Goal: Transaction & Acquisition: Download file/media

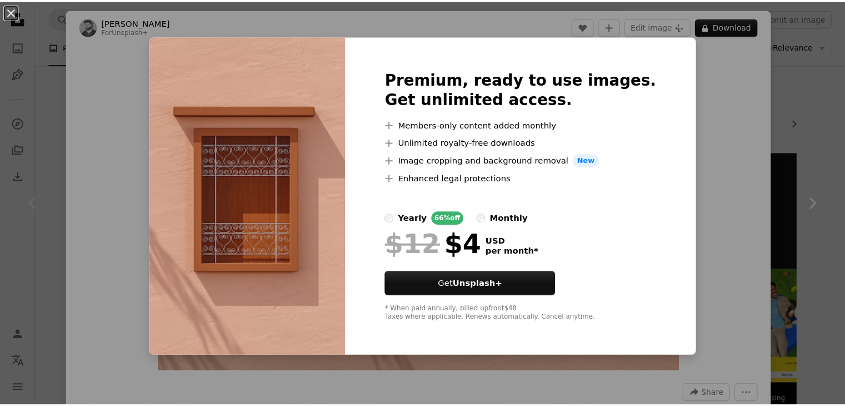
scroll to position [40, 0]
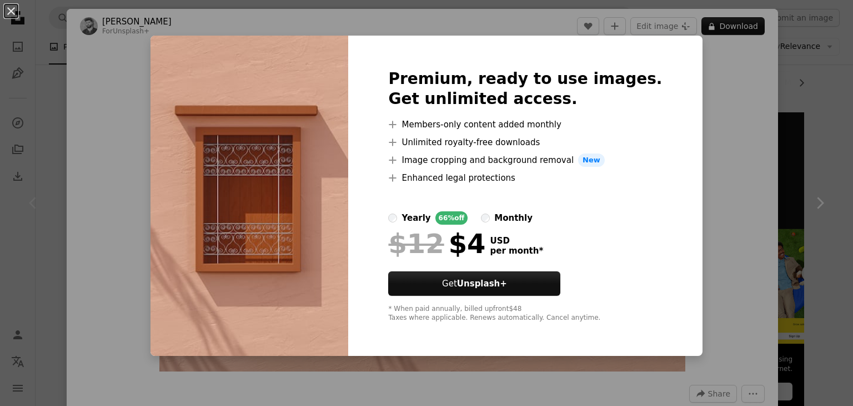
click at [804, 103] on div "An X shape Premium, ready to use images. Get unlimited access. A plus sign Memb…" at bounding box center [426, 203] width 853 height 406
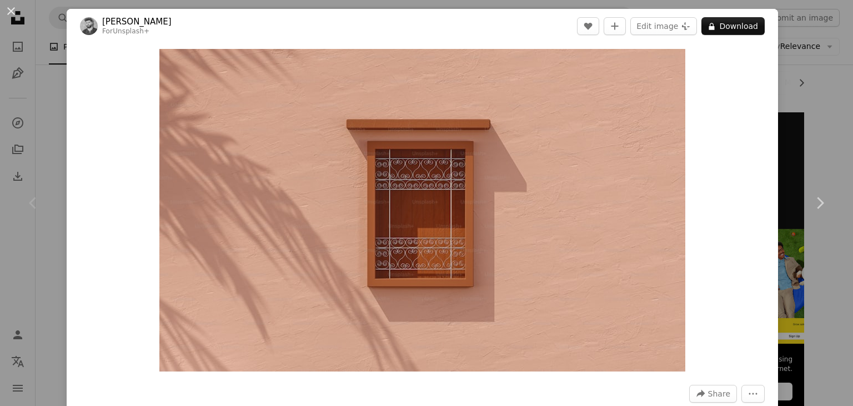
click at [804, 103] on div "An X shape Chevron left Chevron right [PERSON_NAME] For Unsplash+ A heart A plu…" at bounding box center [426, 203] width 853 height 406
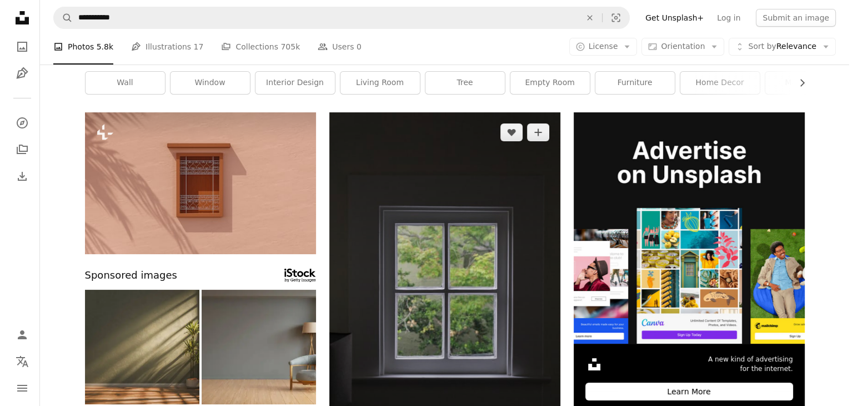
scroll to position [176, 0]
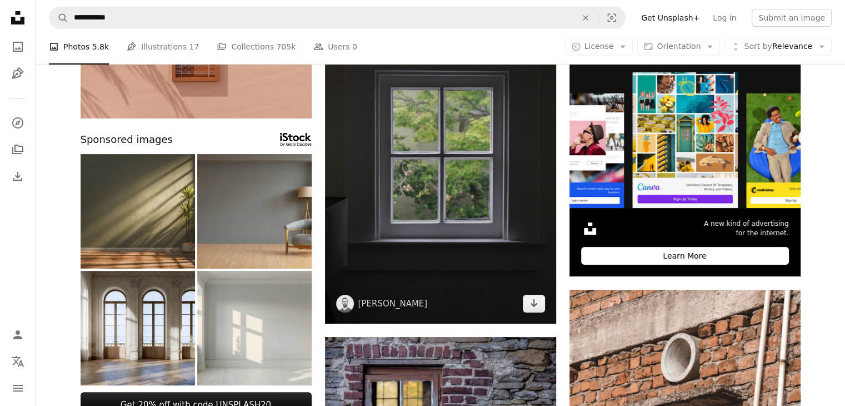
click at [511, 184] on img at bounding box center [440, 150] width 231 height 347
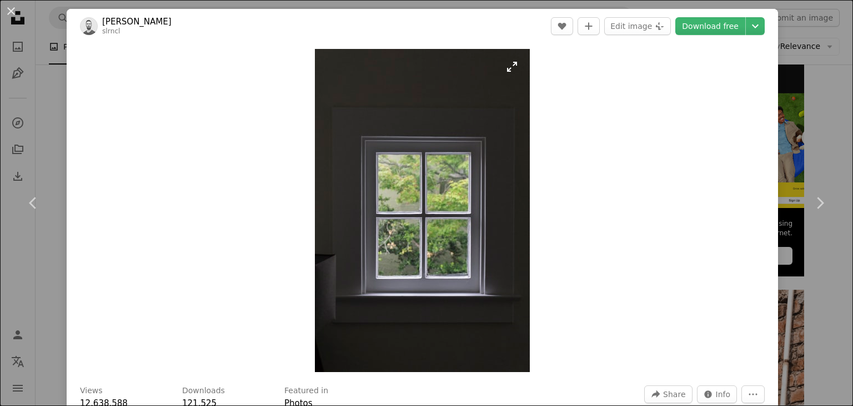
click at [493, 179] on img "Zoom in on this image" at bounding box center [422, 210] width 215 height 323
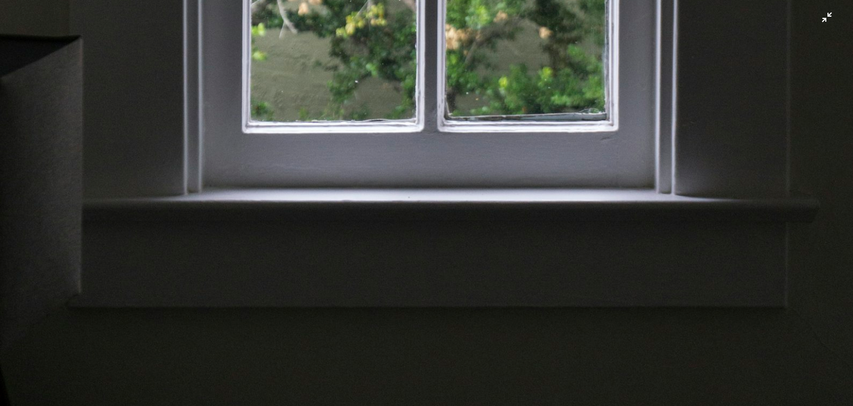
scroll to position [784, 0]
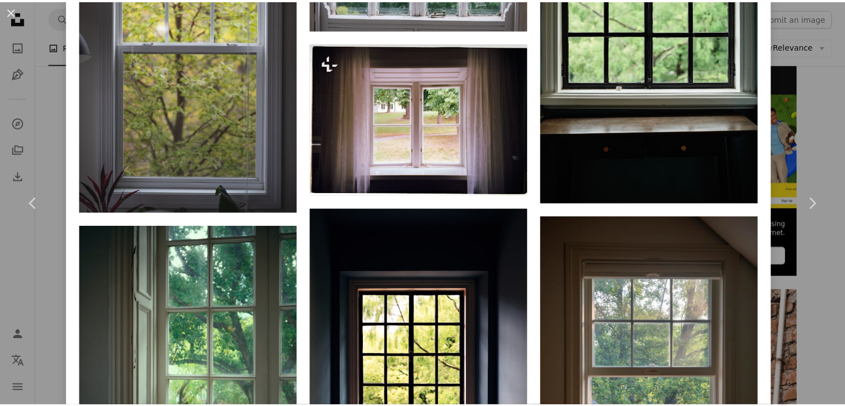
scroll to position [1033, 0]
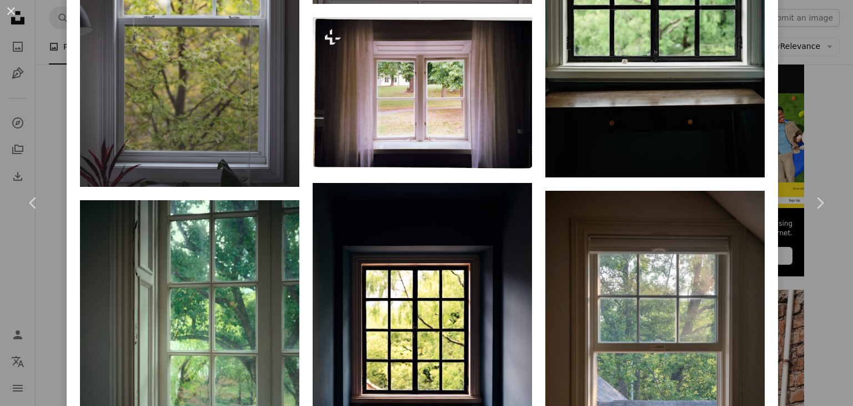
click at [781, 287] on div "An X shape Chevron left Chevron right [PERSON_NAME] slrncl A heart A plus sign …" at bounding box center [426, 203] width 853 height 406
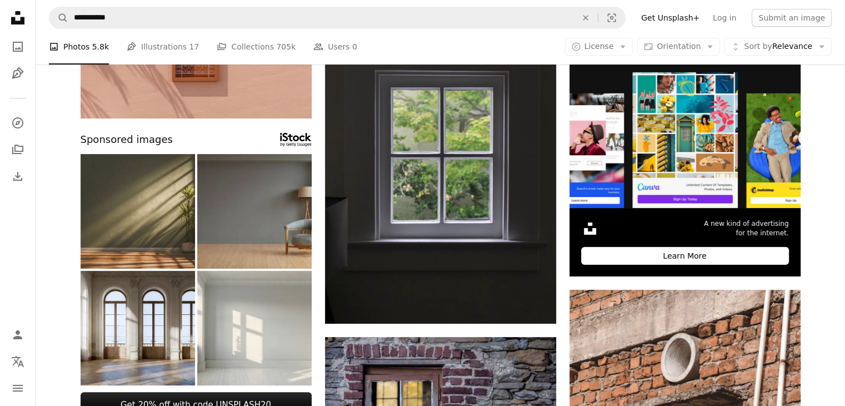
click at [244, 226] on img at bounding box center [254, 211] width 114 height 114
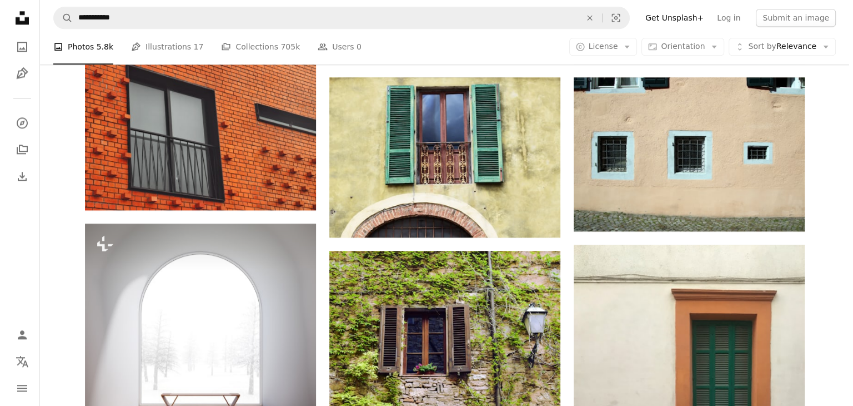
scroll to position [1410, 0]
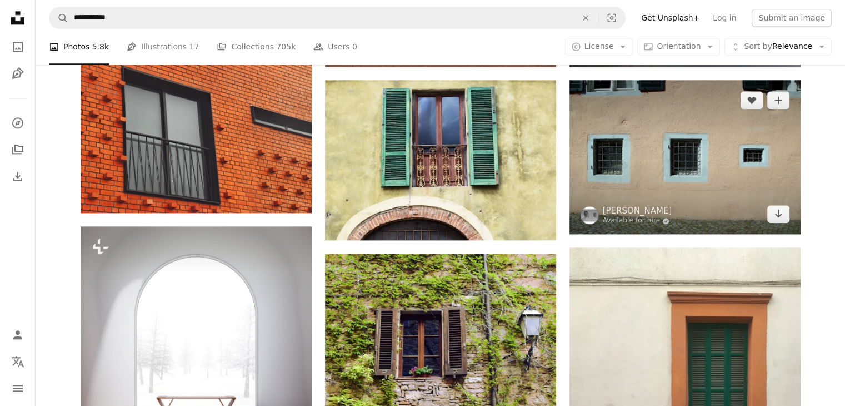
click at [648, 191] on img at bounding box center [684, 157] width 231 height 154
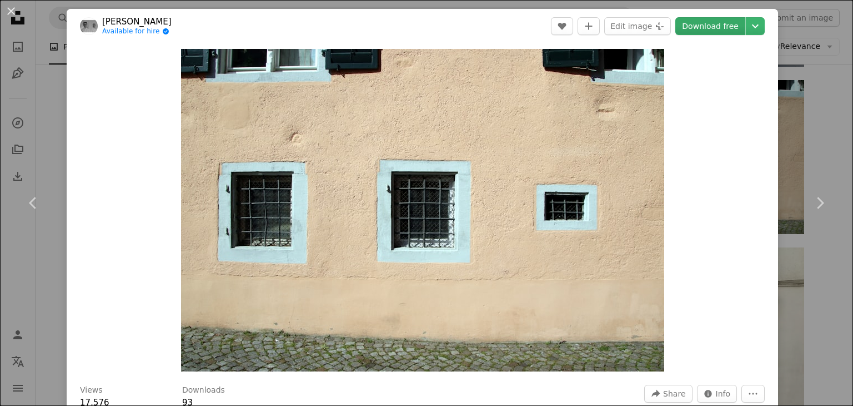
click at [694, 27] on link "Download free" at bounding box center [711, 26] width 70 height 18
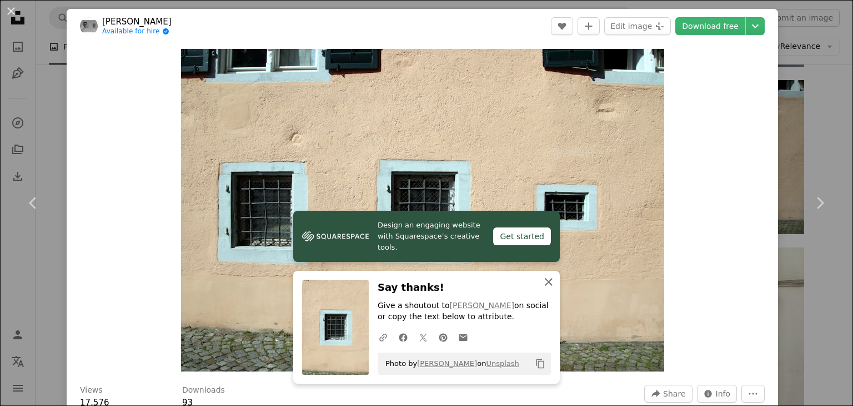
click at [544, 283] on icon "An X shape" at bounding box center [548, 281] width 13 height 13
